Goal: Transaction & Acquisition: Purchase product/service

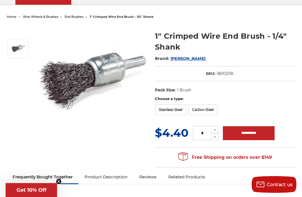
click at [165, 108] on label "Stainless Steel" at bounding box center [170, 110] width 31 height 11
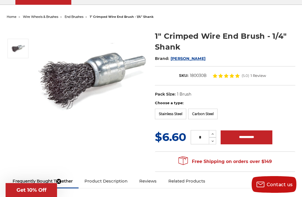
click at [77, 17] on span "end brushes" at bounding box center [74, 17] width 19 height 4
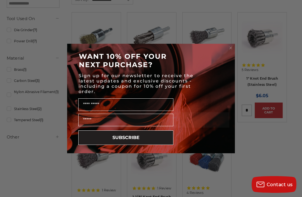
scroll to position [137, 0]
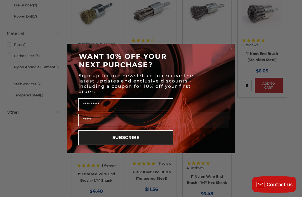
click at [57, 32] on div "Close dialog WANT 10% OFF YOUR NEXT PURCHASE? Sign up for our newsletter to rec…" at bounding box center [151, 98] width 302 height 197
click at [63, 32] on div "Close dialog WANT 10% OFF YOUR NEXT PURCHASE? Sign up for our newsletter to rec…" at bounding box center [151, 98] width 302 height 197
click at [249, 118] on div "Close dialog WANT 10% OFF YOUR NEXT PURCHASE? Sign up for our newsletter to rec…" at bounding box center [151, 98] width 302 height 197
click at [229, 51] on circle "Close dialog" at bounding box center [230, 48] width 5 height 5
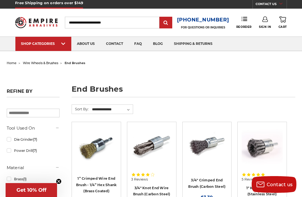
scroll to position [0, 0]
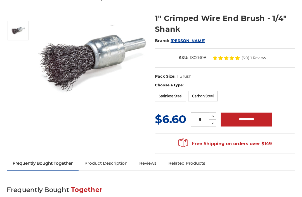
scroll to position [66, 0]
